Goal: Information Seeking & Learning: Check status

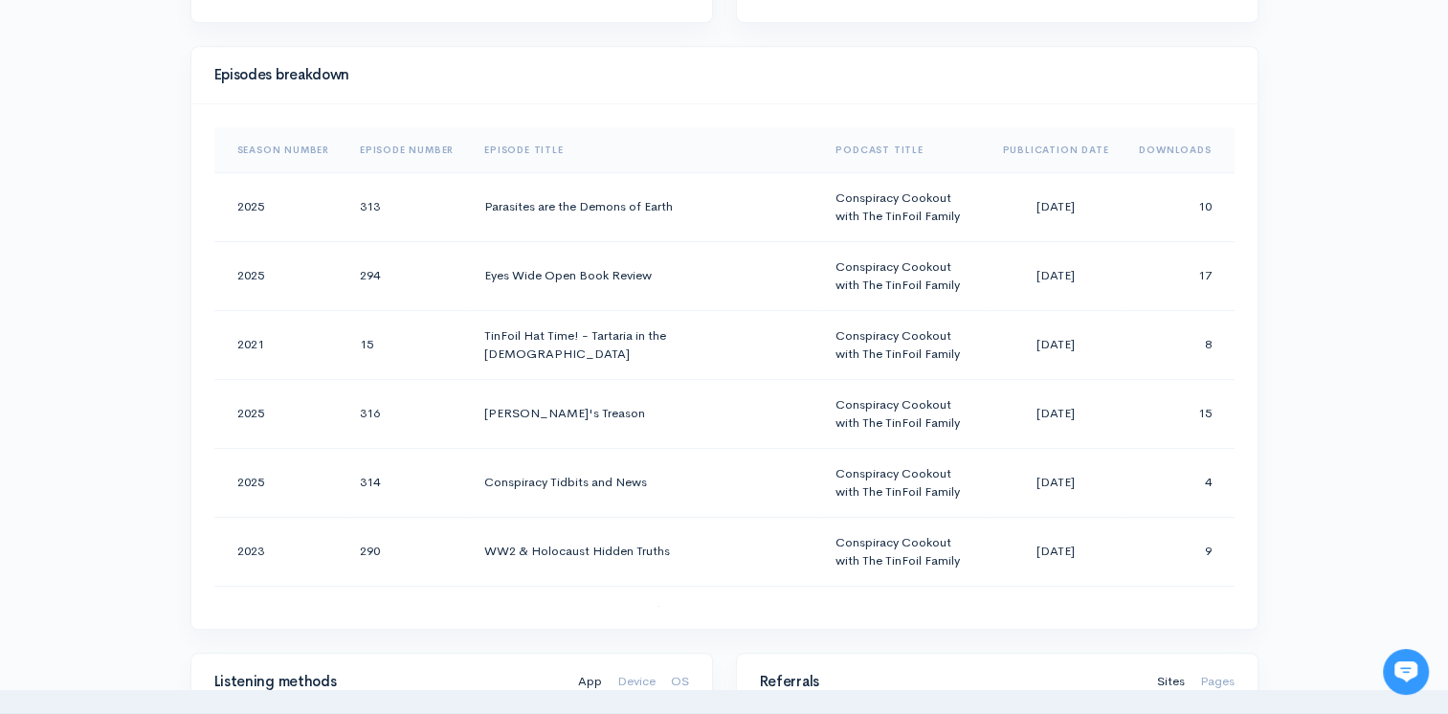
scroll to position [670, 0]
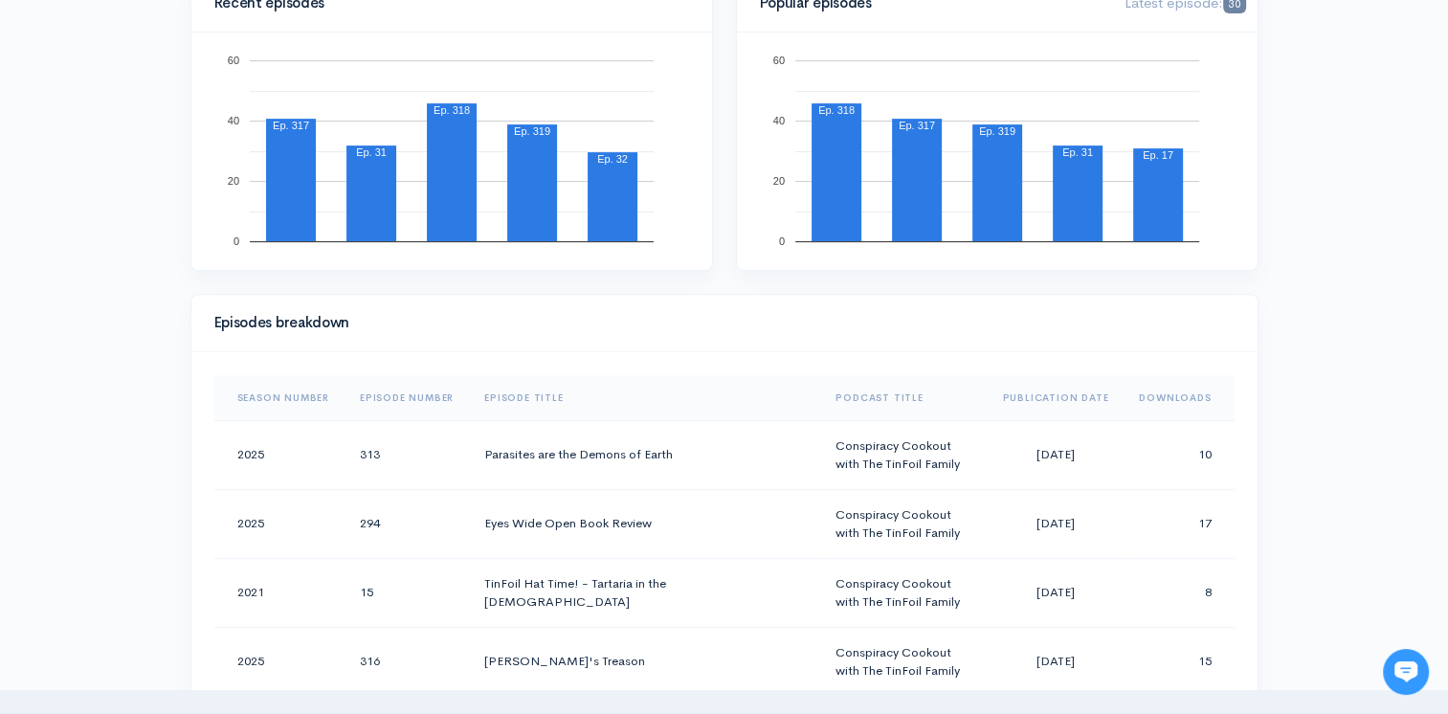
click at [1175, 396] on th "Downloads" at bounding box center [1179, 398] width 110 height 46
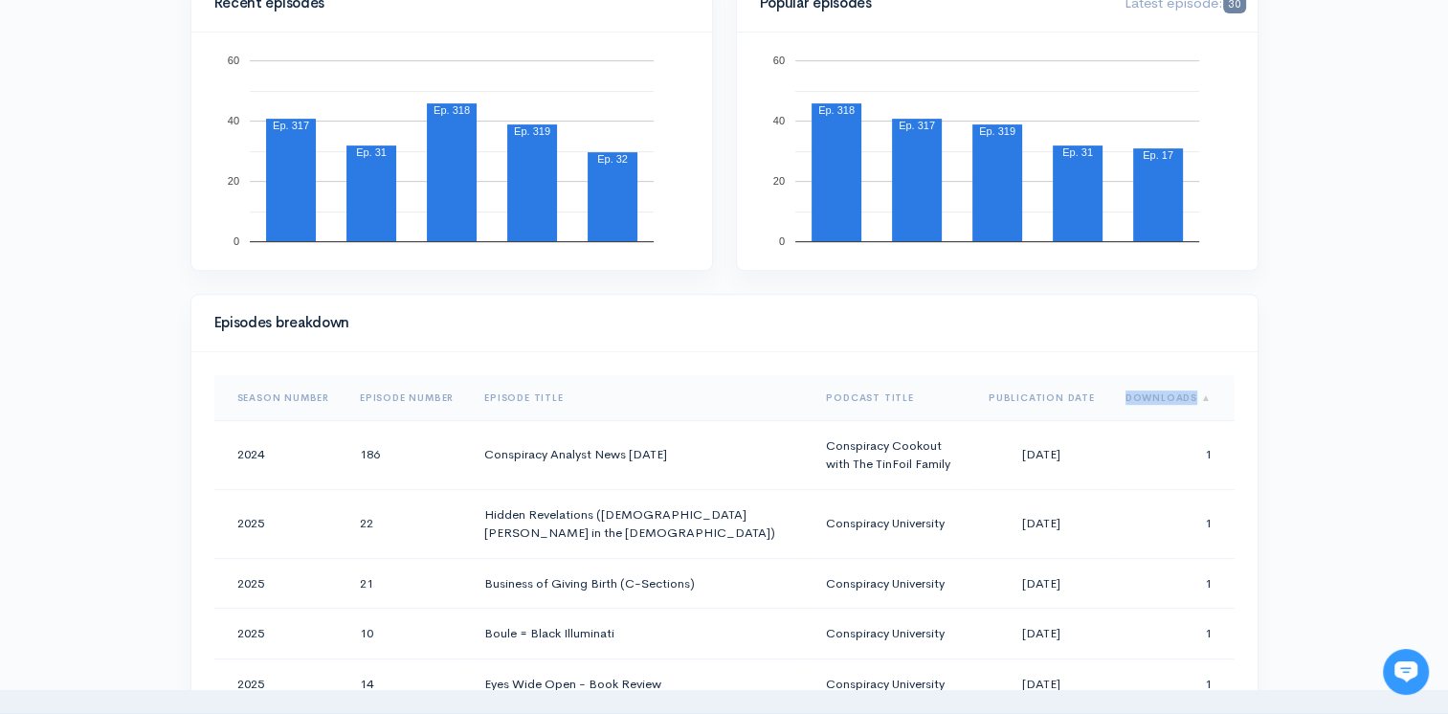
click at [1175, 396] on th "Downloads" at bounding box center [1172, 398] width 124 height 46
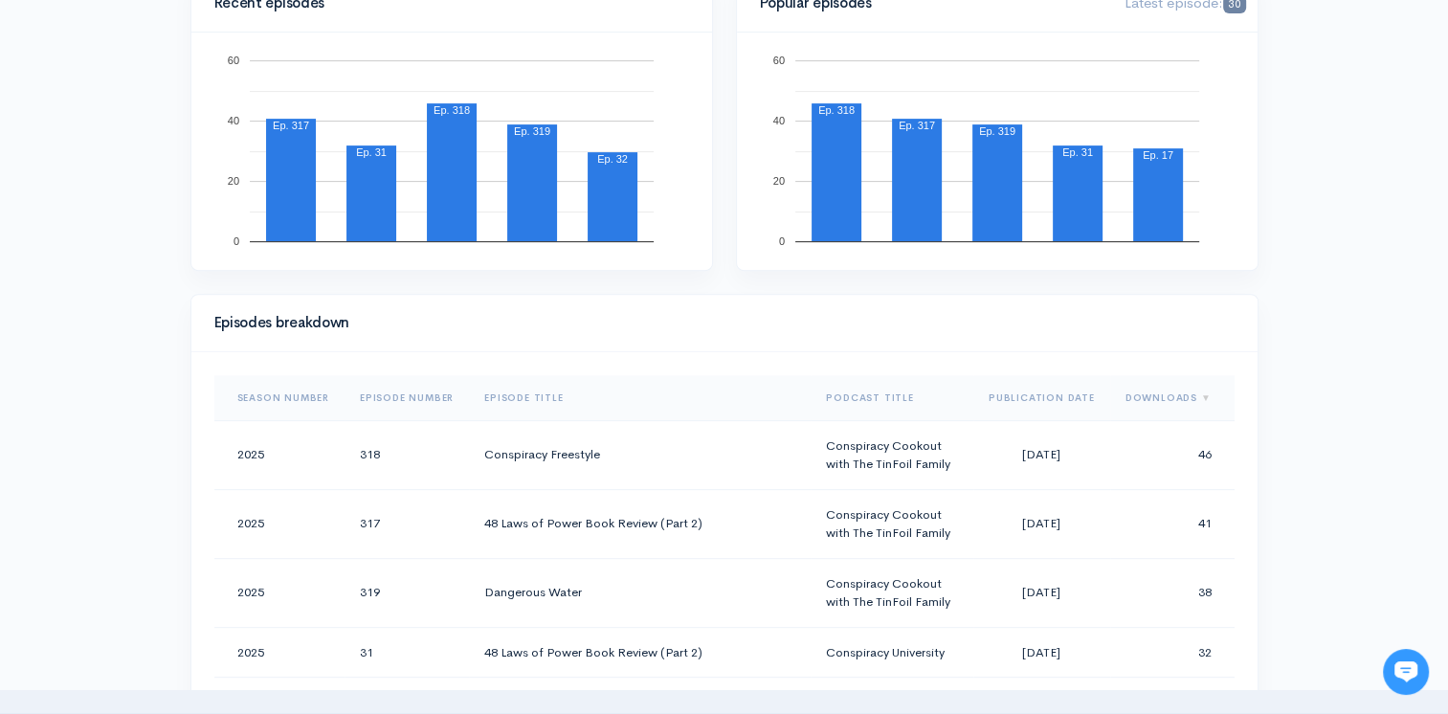
drag, startPoint x: 1175, startPoint y: 396, endPoint x: 1319, endPoint y: 484, distance: 168.4
click at [1319, 484] on div "Help Notifications View all Your profile Team settings Default team Current Log…" at bounding box center [724, 686] width 1448 height 2712
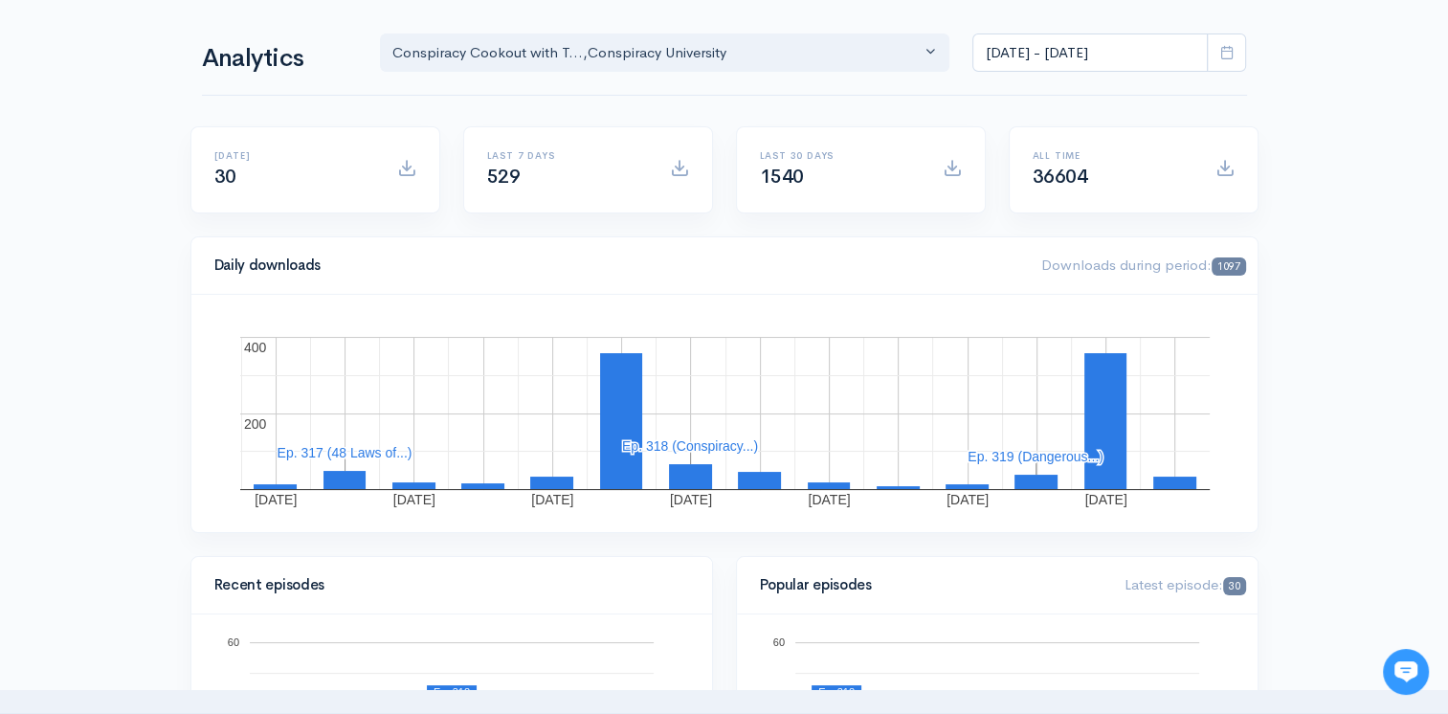
scroll to position [0, 0]
